Goal: Task Accomplishment & Management: Use online tool/utility

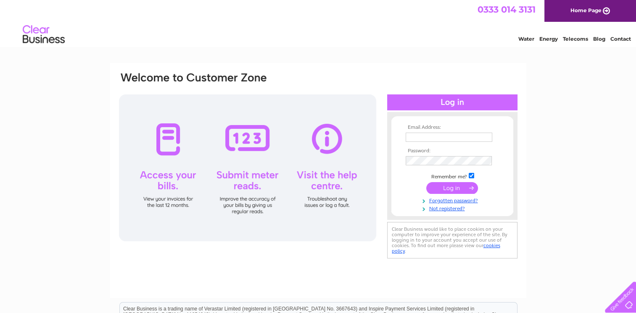
type input "accounts@monroautoelec.co.uk"
click at [445, 187] on input "submit" at bounding box center [452, 188] width 52 height 12
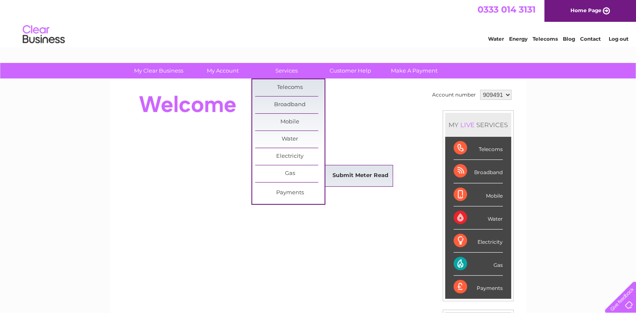
click at [362, 180] on link "Submit Meter Read" at bounding box center [360, 176] width 69 height 17
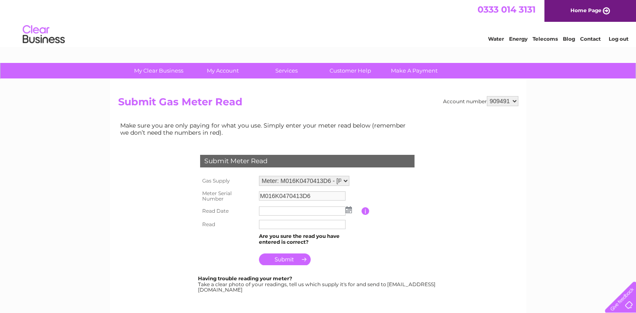
click at [349, 211] on img at bounding box center [348, 210] width 6 height 7
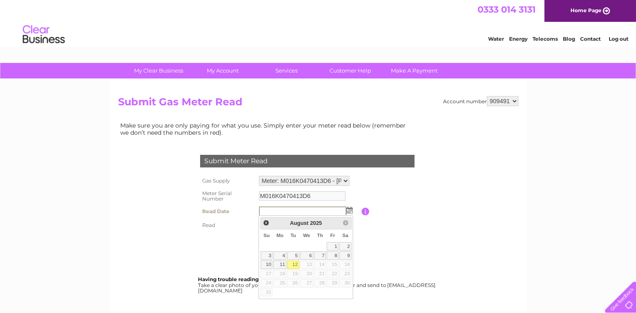
click at [291, 265] on link "12" at bounding box center [293, 265] width 12 height 8
type input "2025/08/12"
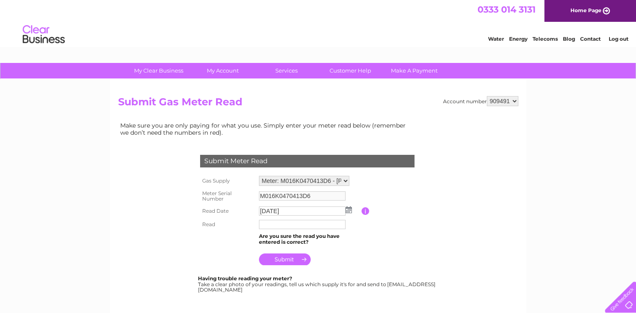
click at [300, 225] on input "text" at bounding box center [302, 224] width 87 height 9
type input "24551"
click at [281, 262] on input "submit" at bounding box center [285, 261] width 52 height 12
